Goal: Task Accomplishment & Management: Manage account settings

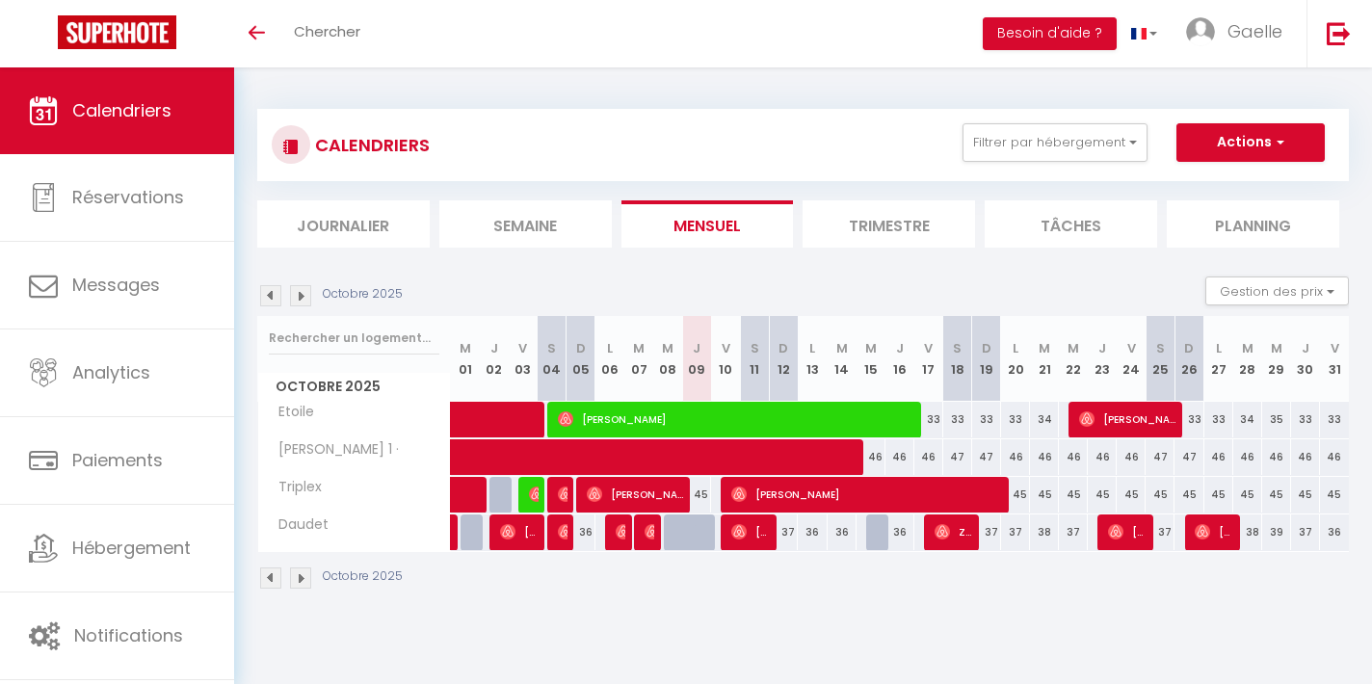
select select
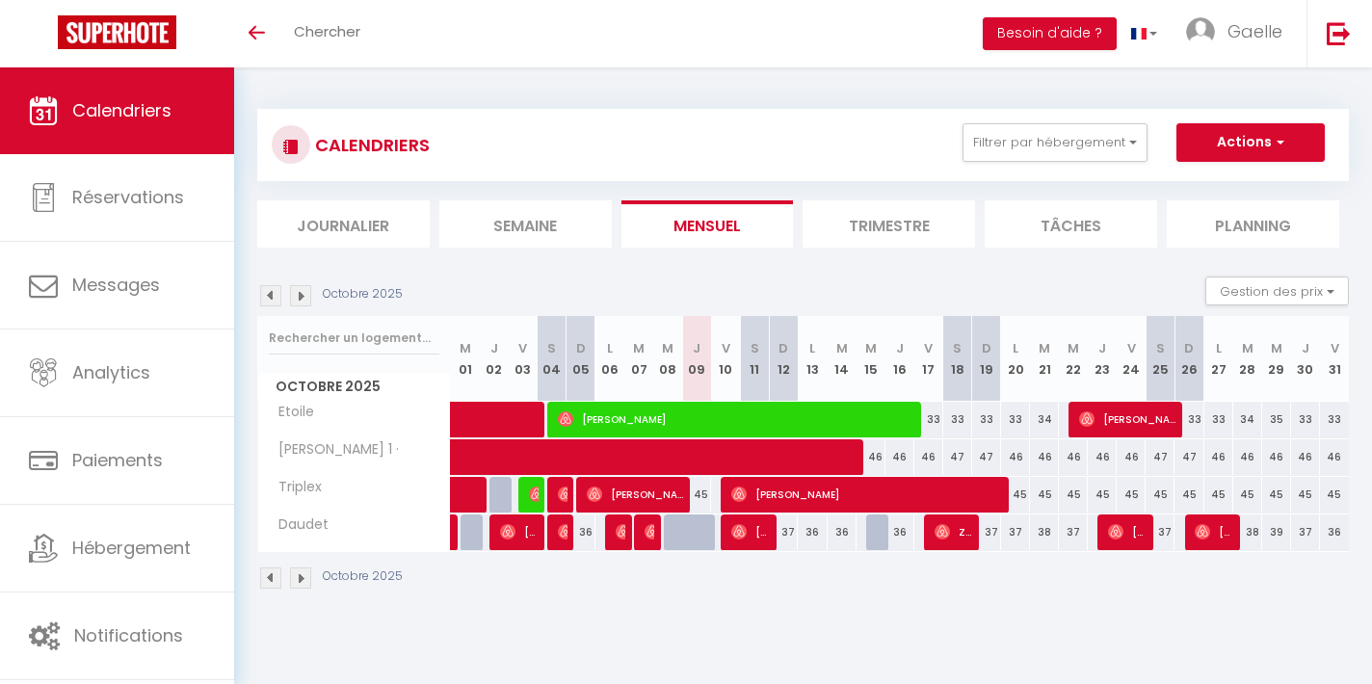
click at [765, 536] on span "[PERSON_NAME]" at bounding box center [750, 531] width 39 height 37
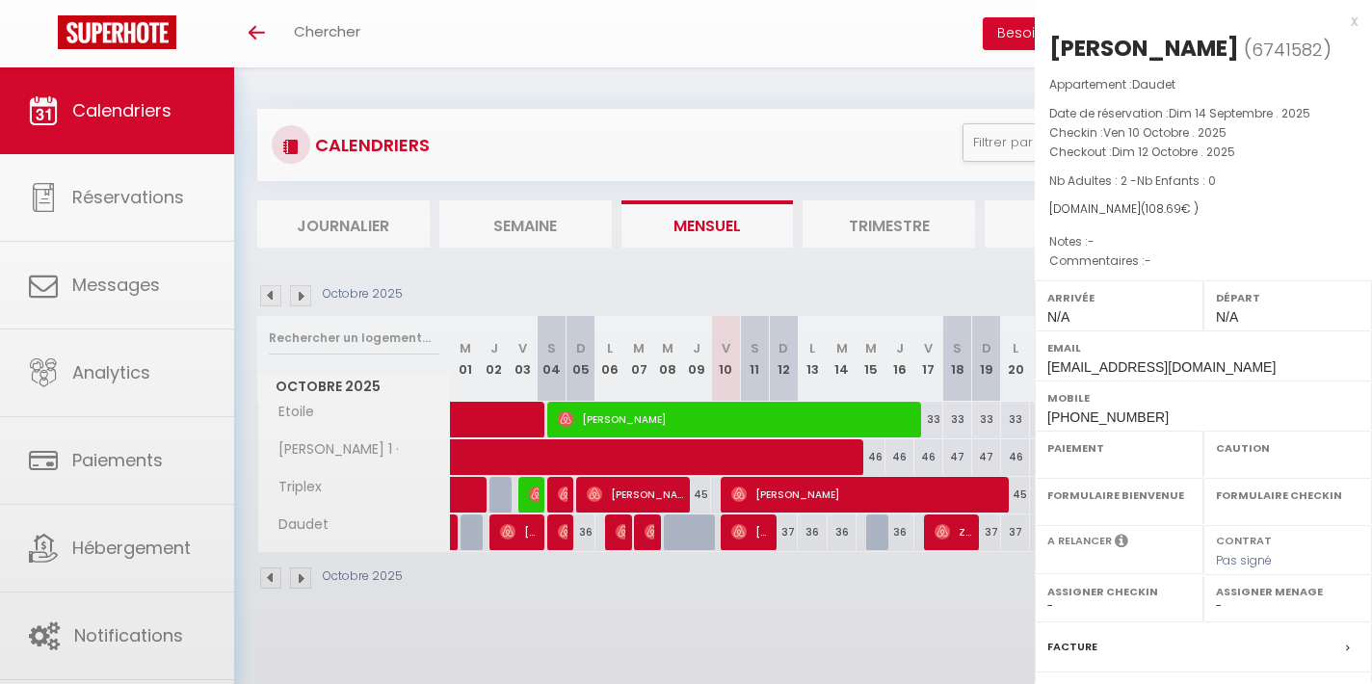
select select "OK"
select select "0"
select select "1"
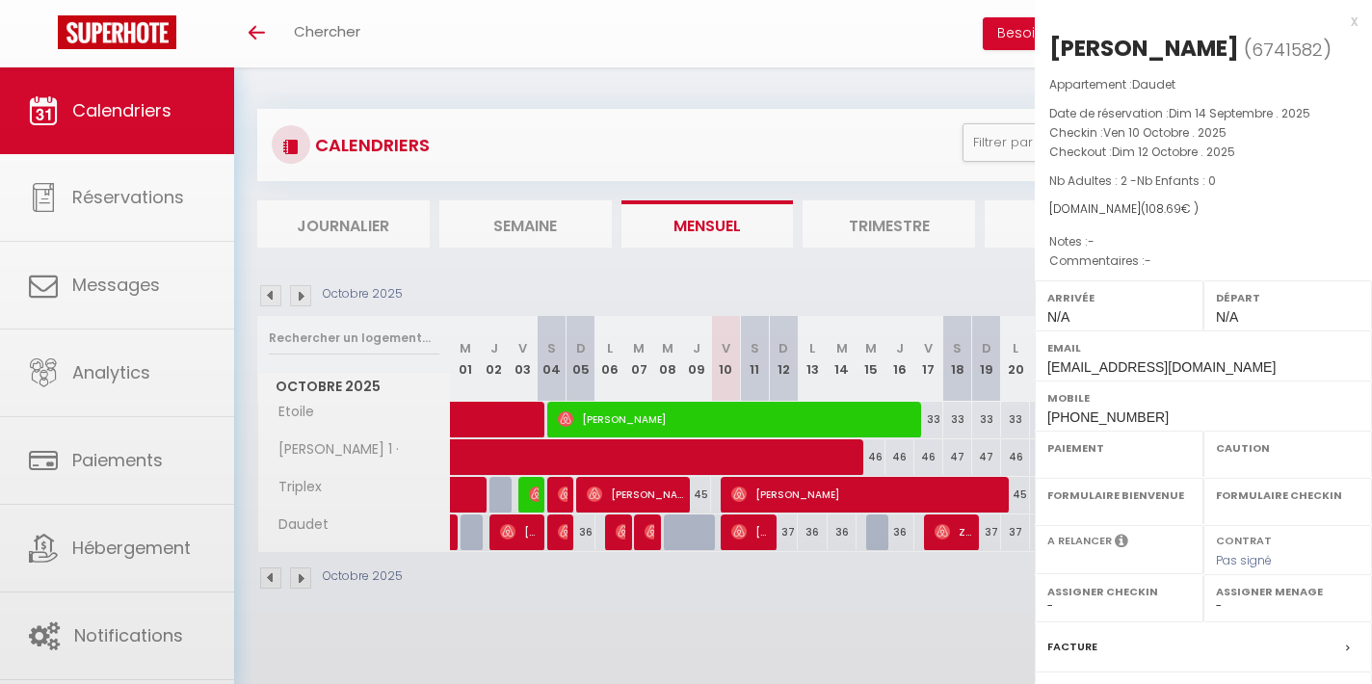
select select
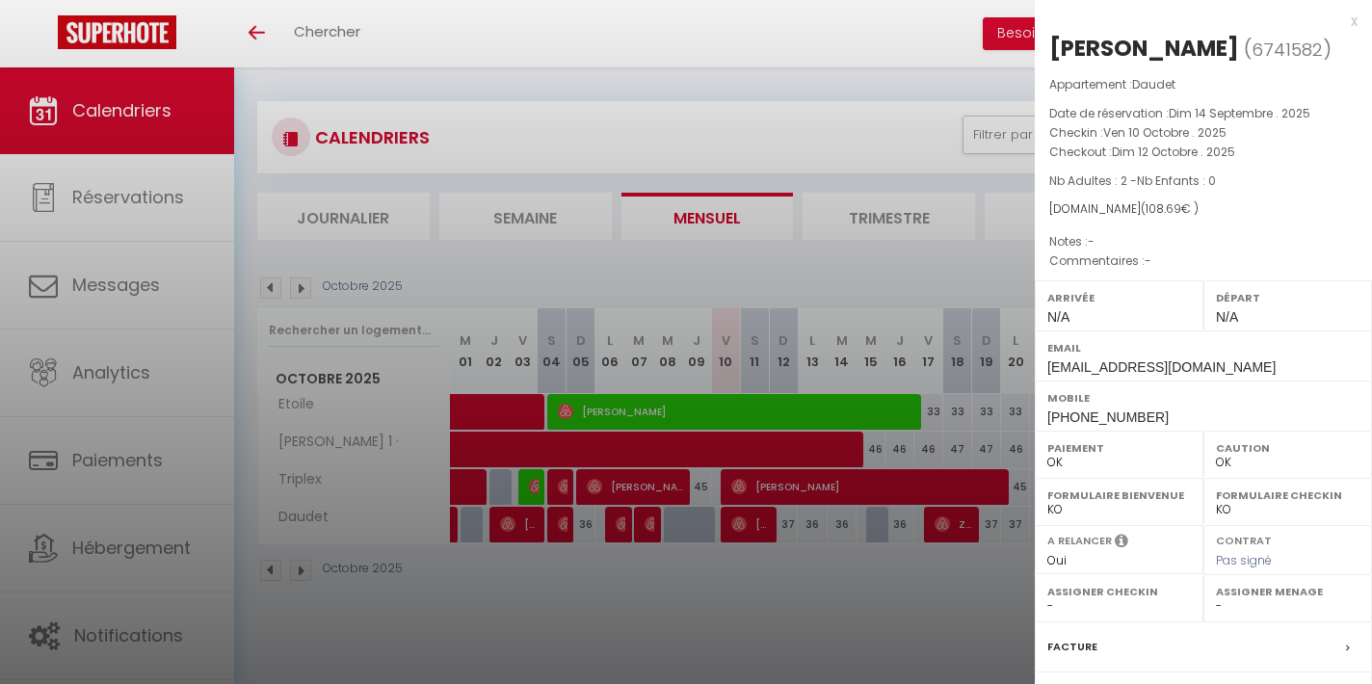
scroll to position [9, 0]
click at [764, 570] on div at bounding box center [686, 342] width 1372 height 684
